Goal: Information Seeking & Learning: Check status

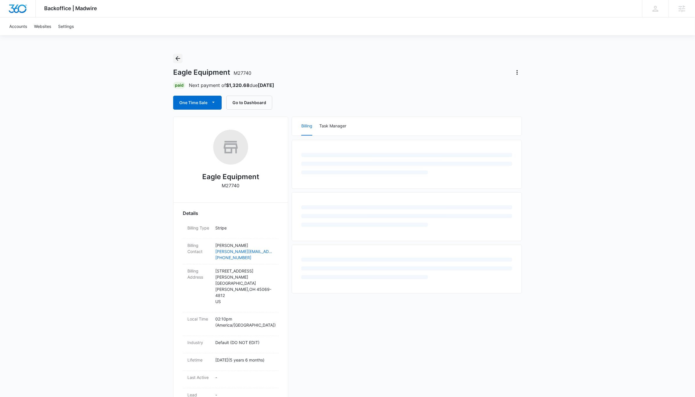
click at [182, 61] on button "Back" at bounding box center [177, 58] width 9 height 9
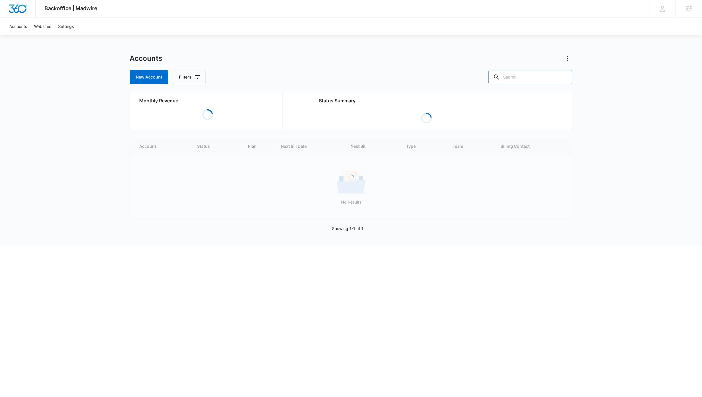
click at [521, 78] on input "text" at bounding box center [530, 77] width 84 height 14
type input "rurall"
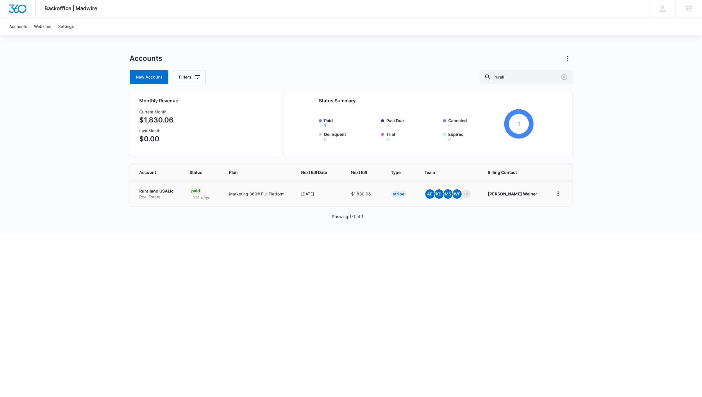
click at [165, 189] on p "Ruralland USALlc" at bounding box center [157, 191] width 36 height 6
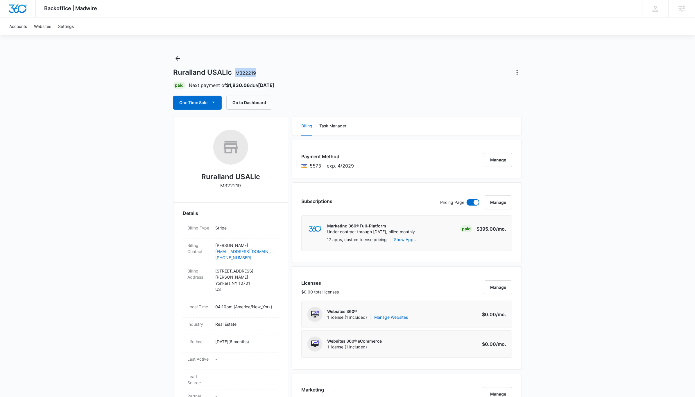
drag, startPoint x: 261, startPoint y: 70, endPoint x: 231, endPoint y: 71, distance: 29.7
click at [231, 71] on div "Ruralland USALlc M322219" at bounding box center [347, 72] width 349 height 9
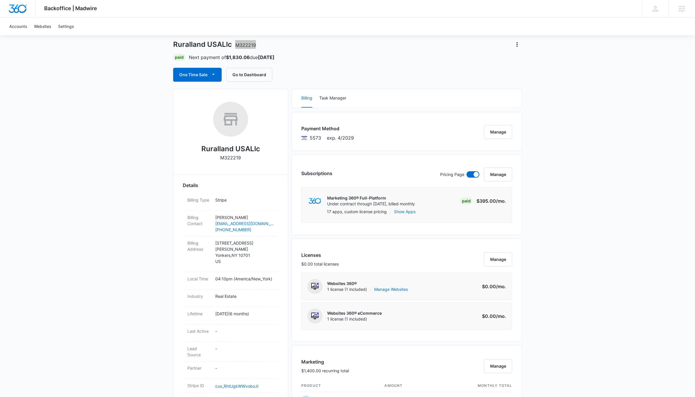
scroll to position [44, 0]
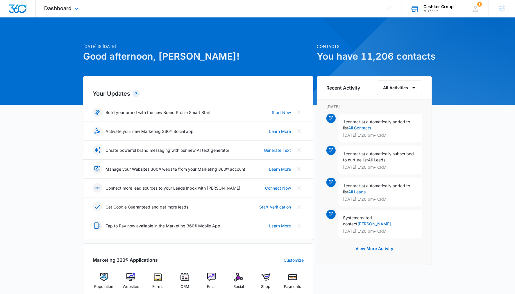
click at [435, 12] on div "M37512" at bounding box center [438, 11] width 30 height 4
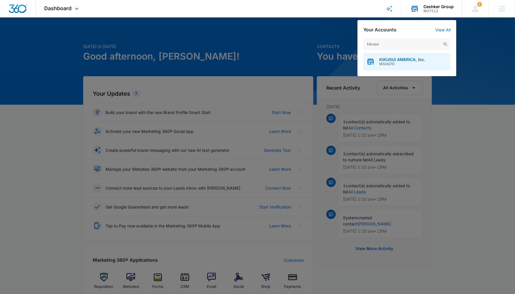
type input "kikusui"
click at [421, 62] on span "M324210" at bounding box center [402, 64] width 46 height 4
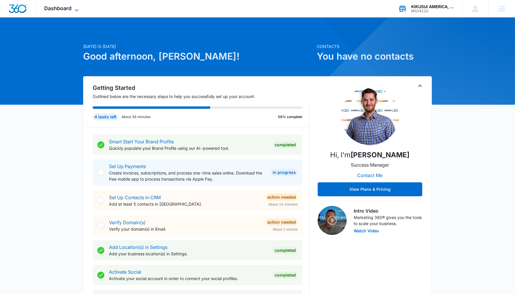
click at [56, 7] on span "Dashboard" at bounding box center [57, 8] width 27 height 6
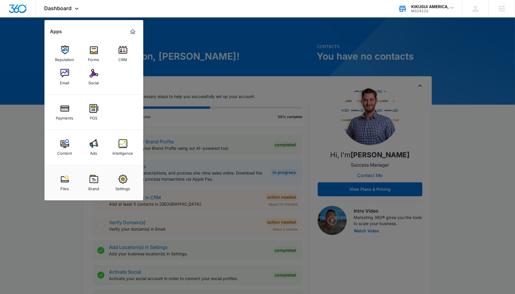
click at [98, 143] on link "Ads" at bounding box center [94, 147] width 22 height 22
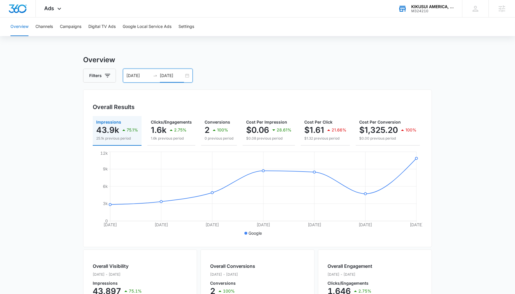
click at [163, 73] on input "08/06/2025" at bounding box center [172, 75] width 24 height 6
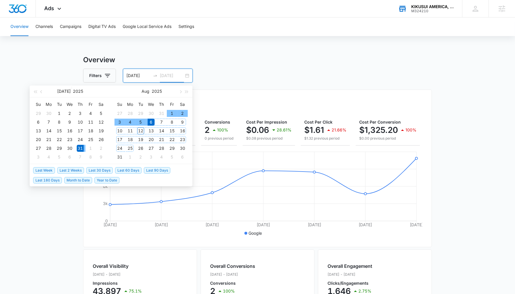
type input "08/06/2025"
click at [75, 170] on span "Last 2 Weeks" at bounding box center [70, 170] width 27 height 6
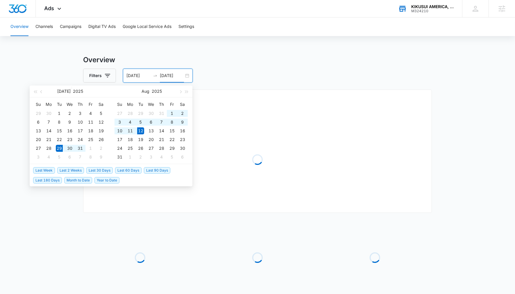
type input "07/29/2025"
type input "08/12/2025"
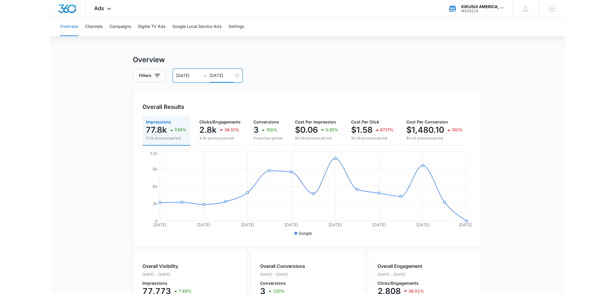
scroll to position [0, 71]
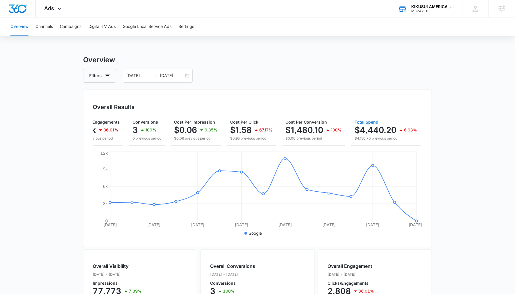
click at [372, 128] on p "$4,440.20" at bounding box center [375, 129] width 42 height 9
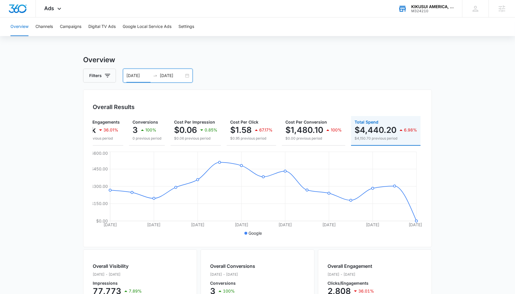
click at [139, 75] on input "07/29/2025" at bounding box center [138, 75] width 24 height 6
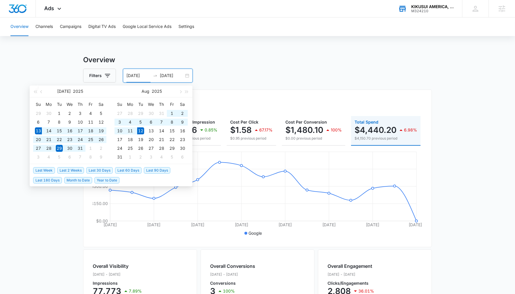
click at [105, 169] on span "Last 30 Days" at bounding box center [99, 170] width 26 height 6
type input "07/13/2025"
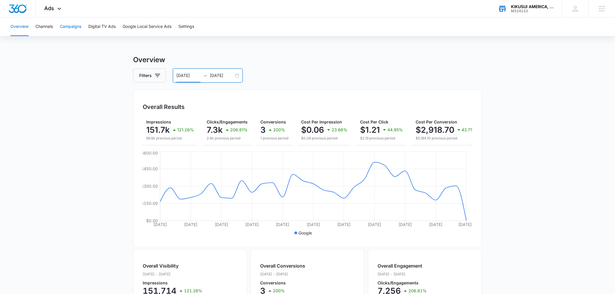
click at [73, 22] on button "Campaigns" at bounding box center [70, 26] width 21 height 19
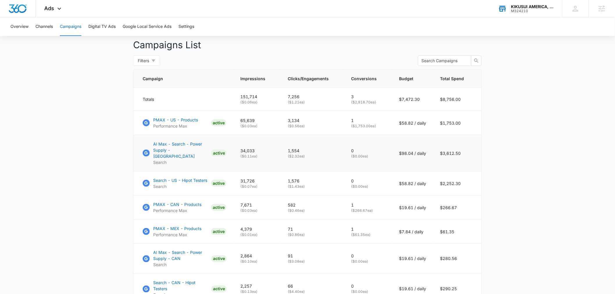
scroll to position [226, 0]
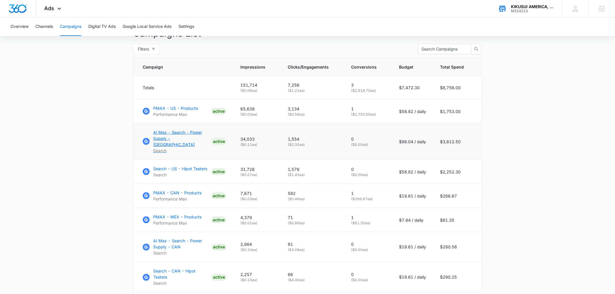
click at [171, 137] on p "AI Max - Search - Power Supply - [GEOGRAPHIC_DATA]" at bounding box center [181, 138] width 56 height 18
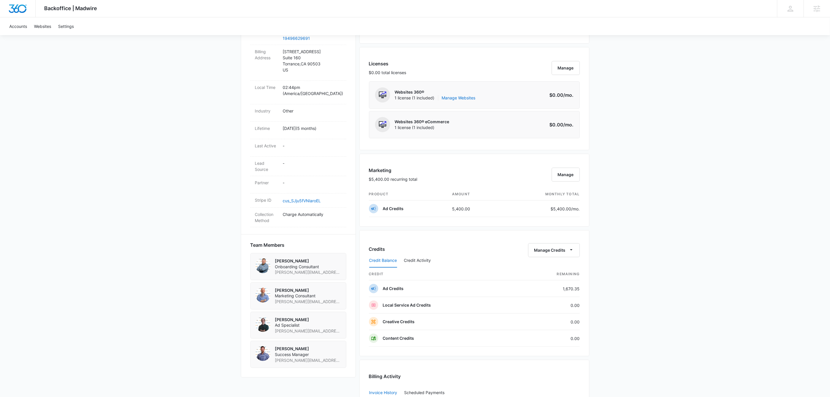
scroll to position [261, 0]
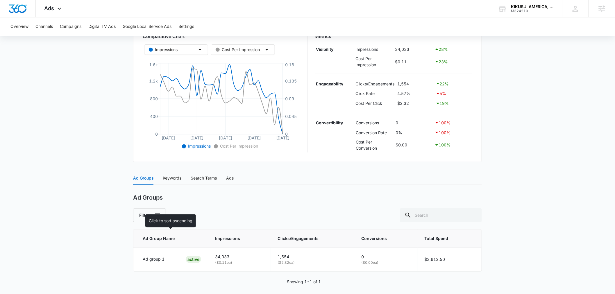
scroll to position [111, 0]
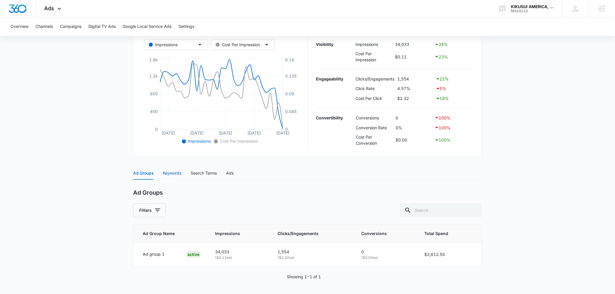
click at [180, 171] on div "Keywords" at bounding box center [172, 173] width 19 height 6
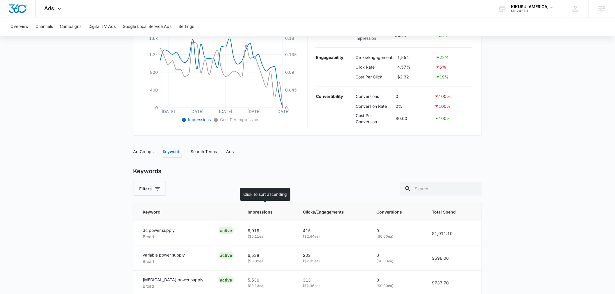
scroll to position [79, 0]
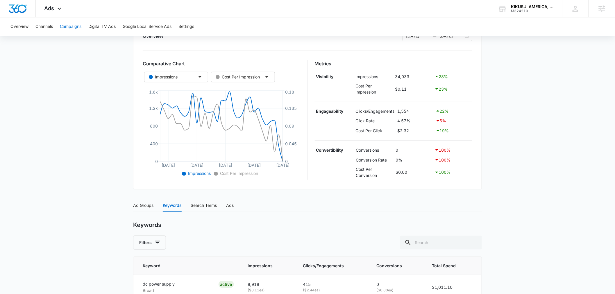
click at [73, 31] on button "Campaigns" at bounding box center [70, 26] width 21 height 19
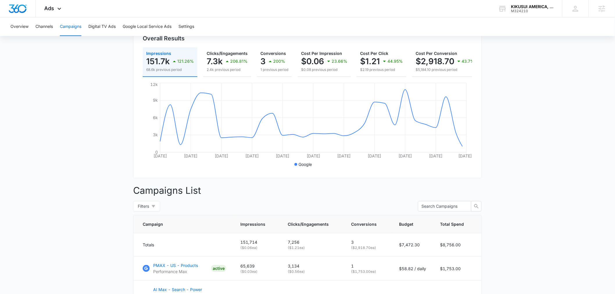
scroll to position [161, 0]
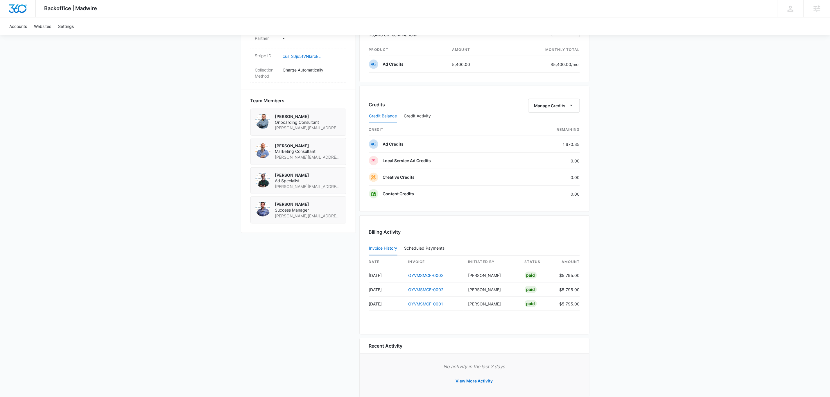
scroll to position [379, 0]
